Goal: Task Accomplishment & Management: Manage account settings

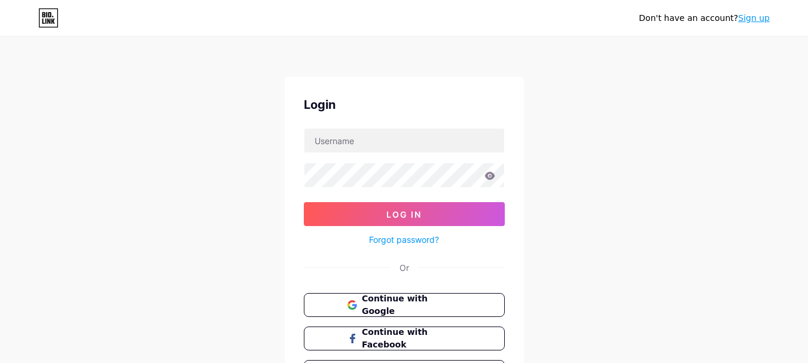
scroll to position [77, 0]
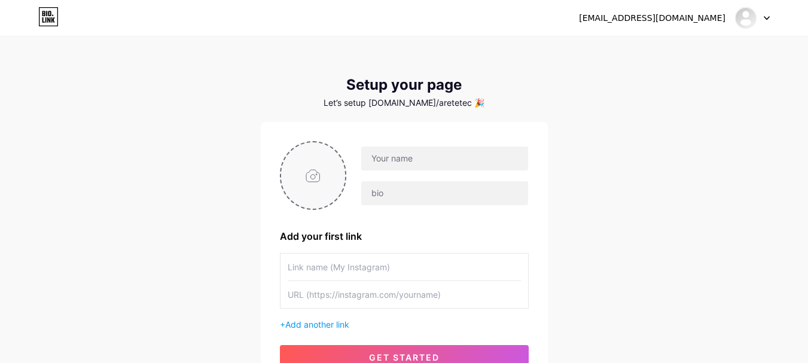
click at [327, 191] on input "file" at bounding box center [313, 175] width 65 height 66
type input "C:\fakepath\arete logo (1).jpeg"
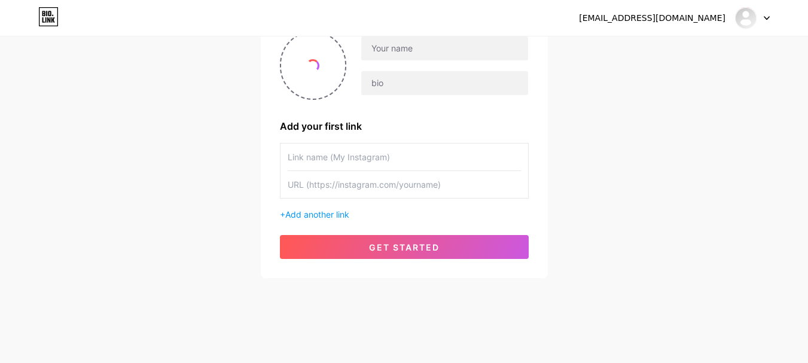
scroll to position [111, 0]
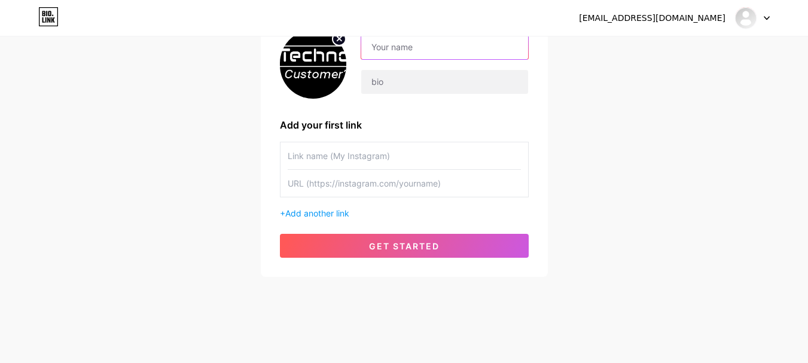
click at [416, 39] on input "text" at bounding box center [444, 47] width 166 height 24
type input "[EMAIL_ADDRESS][DOMAIN_NAME]"
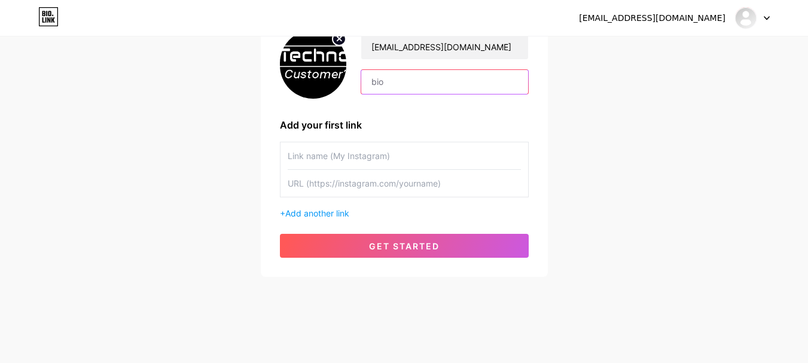
click at [416, 80] on input "text" at bounding box center [444, 82] width 166 height 24
type input "[DATE]"
click at [365, 186] on input "text" at bounding box center [404, 183] width 233 height 27
click at [329, 148] on input "text" at bounding box center [404, 155] width 233 height 27
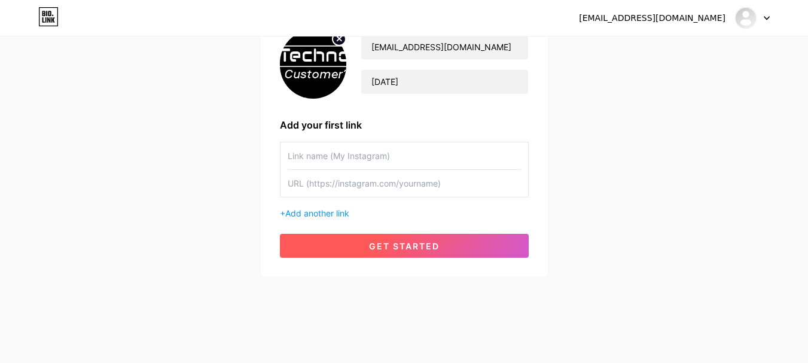
click at [356, 245] on button "get started" at bounding box center [404, 246] width 249 height 24
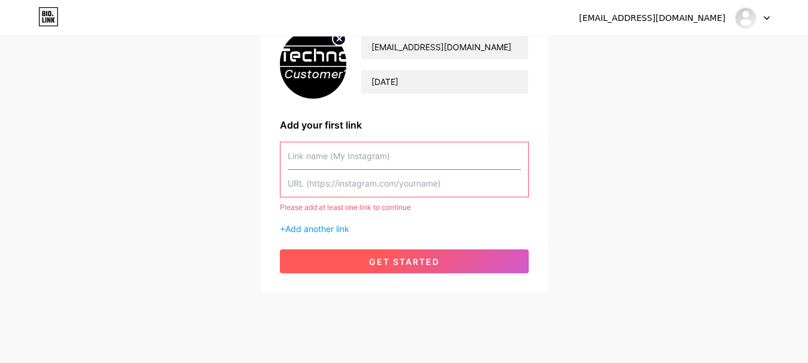
click at [410, 264] on span "get started" at bounding box center [404, 261] width 71 height 10
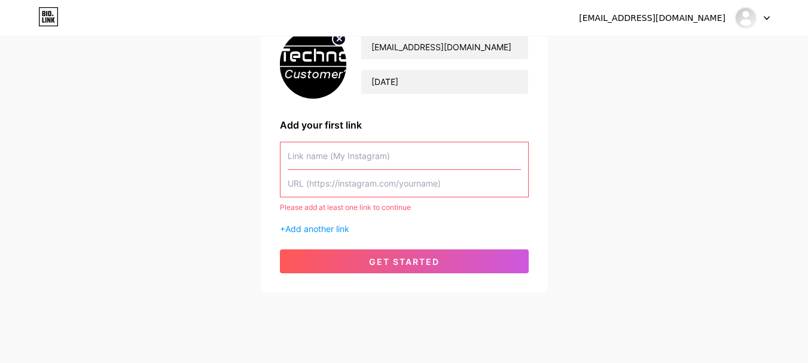
click at [337, 157] on input "text" at bounding box center [404, 155] width 233 height 27
click at [328, 188] on input "text" at bounding box center [404, 183] width 233 height 27
paste input "[URL][DOMAIN_NAME]"
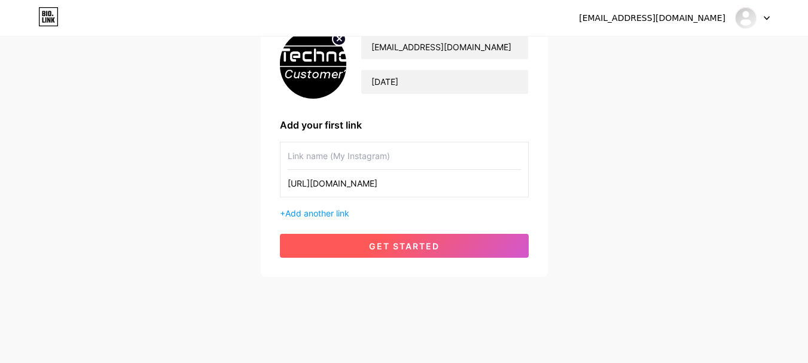
type input "[URL][DOMAIN_NAME]"
click at [416, 246] on span "get started" at bounding box center [404, 246] width 71 height 10
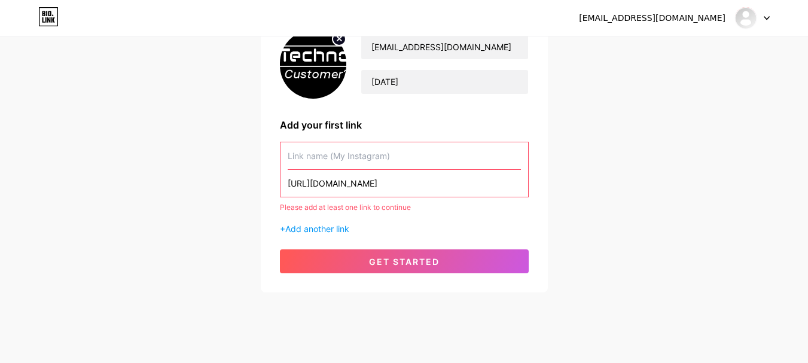
click at [386, 163] on input "text" at bounding box center [404, 155] width 233 height 27
type input "d"
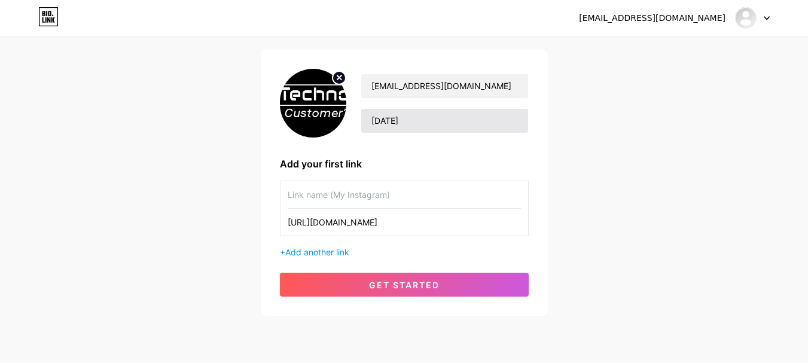
scroll to position [51, 0]
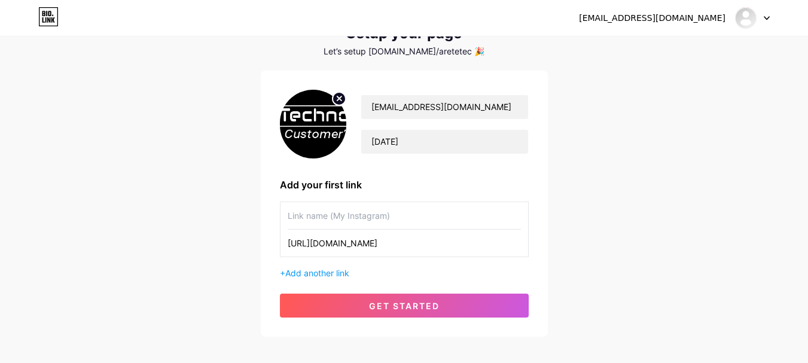
paste input "Arete Technologies"
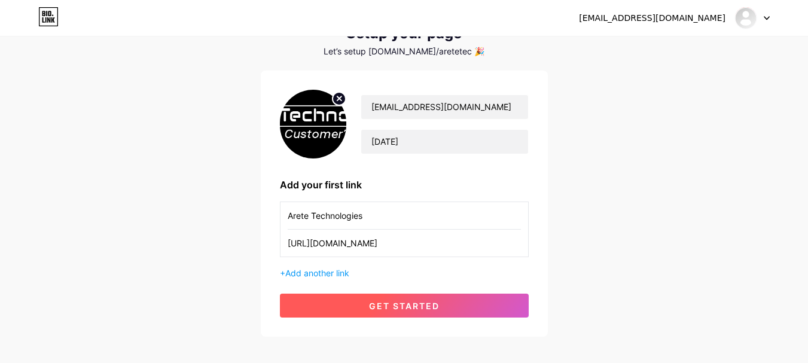
type input "Arete Technologies"
click at [401, 303] on span "get started" at bounding box center [404, 306] width 71 height 10
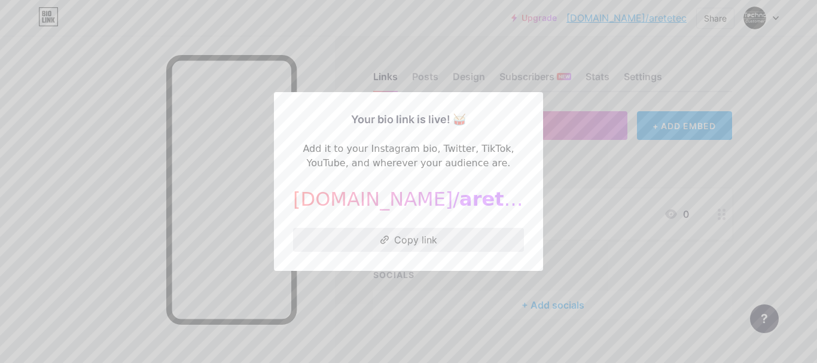
click at [426, 244] on button "Copy link" at bounding box center [408, 240] width 231 height 24
click at [544, 172] on div at bounding box center [408, 181] width 817 height 363
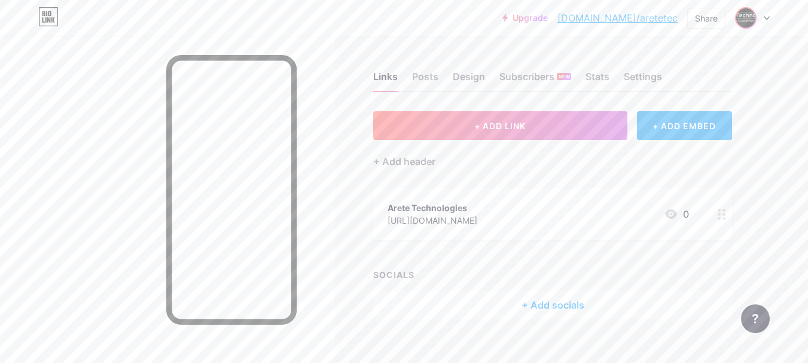
click at [747, 13] on img at bounding box center [745, 17] width 19 height 19
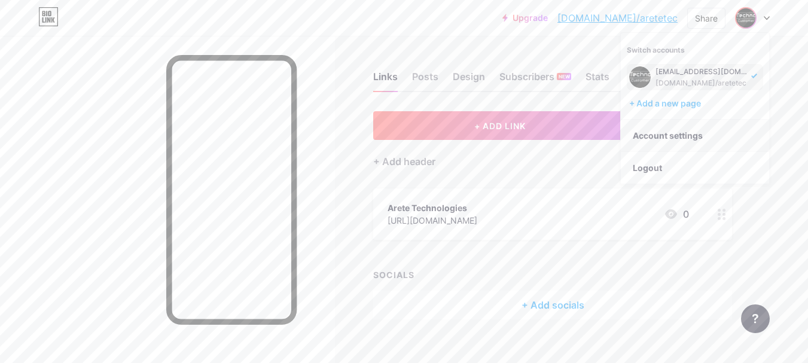
click at [679, 135] on link "Account settings" at bounding box center [695, 136] width 148 height 32
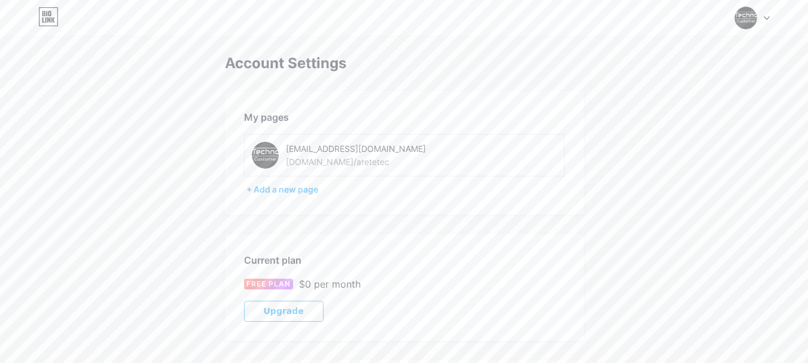
click at [744, 19] on img at bounding box center [745, 18] width 23 height 23
click at [671, 75] on div "[EMAIL_ADDRESS][DOMAIN_NAME]" at bounding box center [701, 72] width 92 height 10
